Goal: Find specific page/section: Find specific page/section

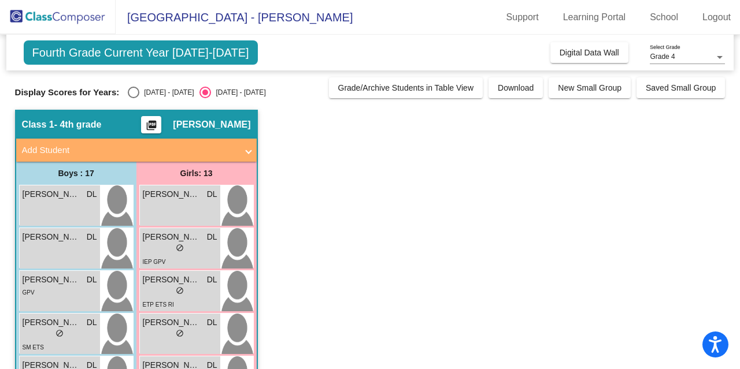
click at [134, 92] on div "Select an option" at bounding box center [134, 93] width 12 height 12
click at [134, 98] on input "[DATE] - [DATE]" at bounding box center [133, 98] width 1 height 1
radio input "true"
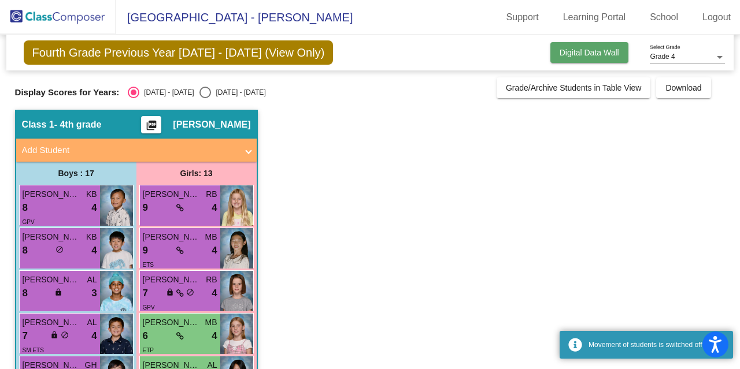
click at [580, 43] on button "Digital Data Wall" at bounding box center [589, 52] width 78 height 21
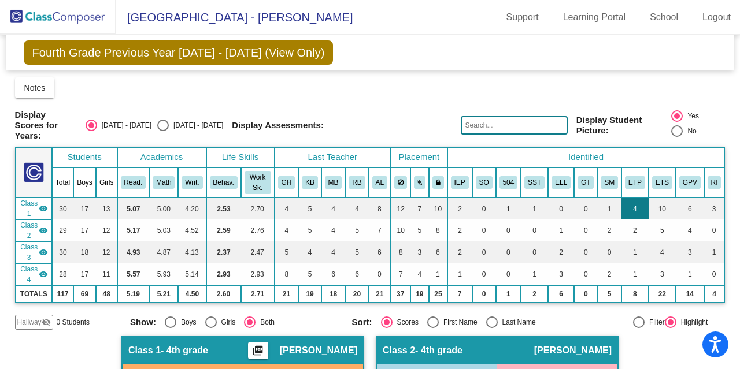
click at [631, 205] on td "4" at bounding box center [634, 209] width 27 height 22
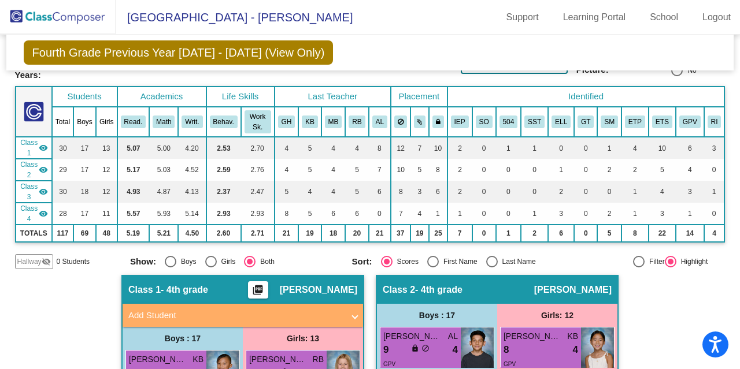
scroll to position [61, 0]
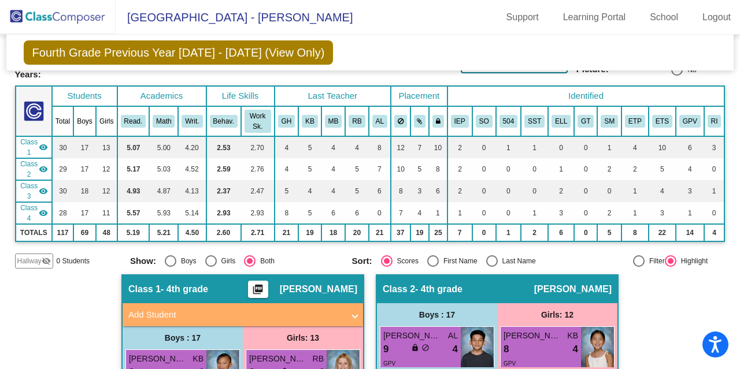
click at [43, 147] on mat-icon "visibility" at bounding box center [43, 147] width 9 height 9
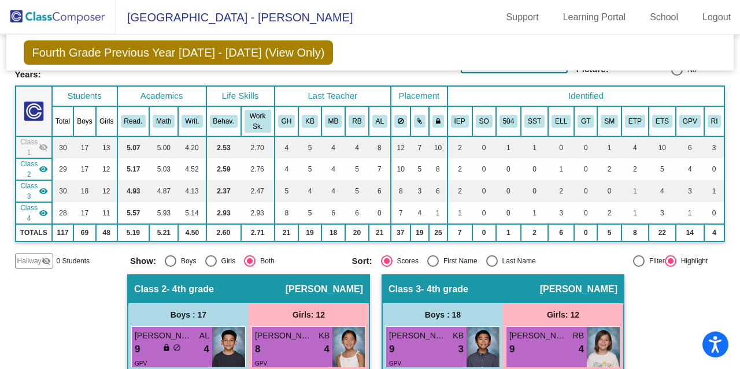
click at [43, 147] on mat-icon "visibility_off" at bounding box center [43, 147] width 9 height 9
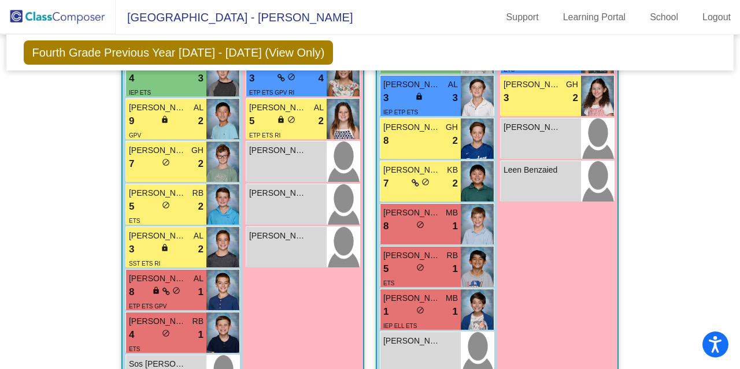
scroll to position [691, 0]
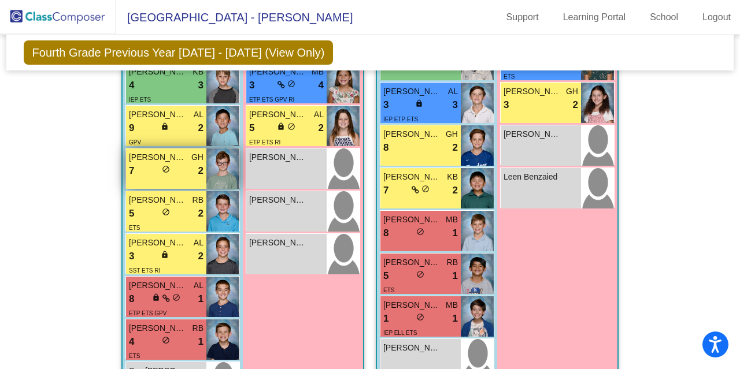
click at [228, 170] on img at bounding box center [222, 169] width 33 height 40
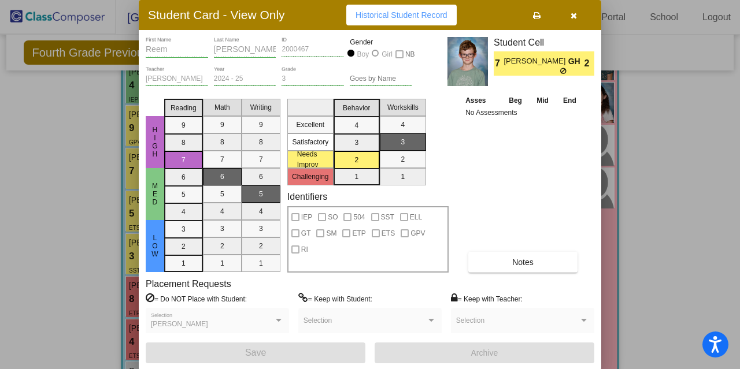
click at [0, 212] on div at bounding box center [370, 184] width 740 height 369
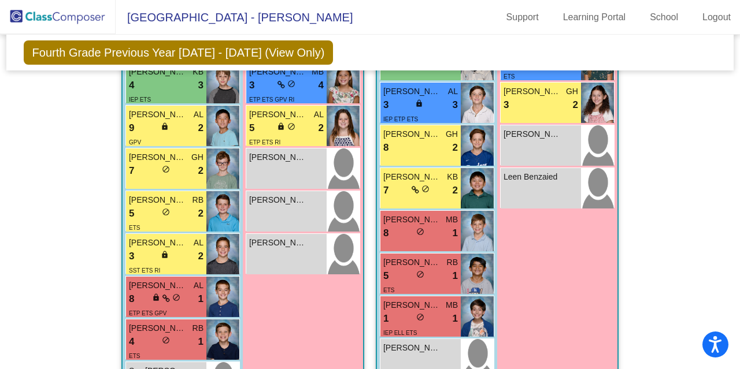
click at [5, 262] on mat-sidenav-content "Grade 4 Select Grade Fourth Grade Previous Year [DATE] - [DATE] (View Only) Add…" at bounding box center [370, 202] width 740 height 335
click at [153, 170] on div "7 lock do_not_disturb_alt 2" at bounding box center [166, 171] width 75 height 15
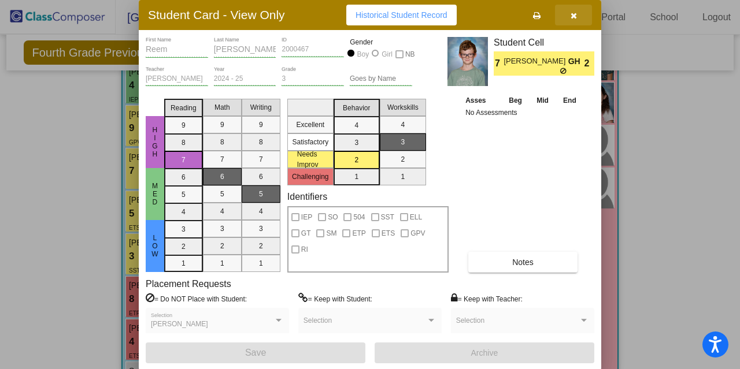
click at [573, 16] on icon "button" at bounding box center [573, 16] width 6 height 8
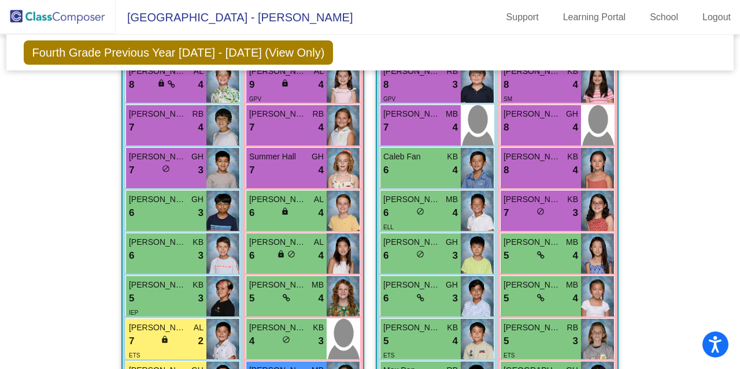
scroll to position [1189, 0]
drag, startPoint x: 300, startPoint y: 129, endPoint x: 110, endPoint y: 108, distance: 190.7
